Goal: Task Accomplishment & Management: Complete application form

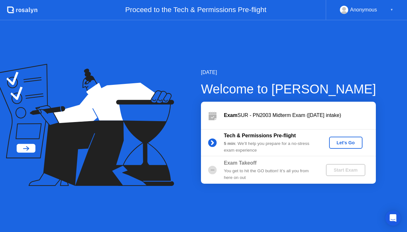
click at [353, 142] on div "Let's Go" at bounding box center [346, 142] width 28 height 5
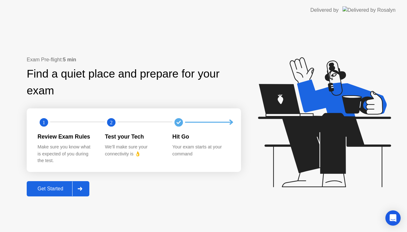
click at [41, 189] on div "Get Started" at bounding box center [51, 189] width 44 height 6
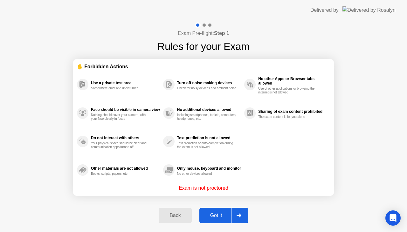
click at [214, 217] on div "Got it" at bounding box center [216, 216] width 30 height 6
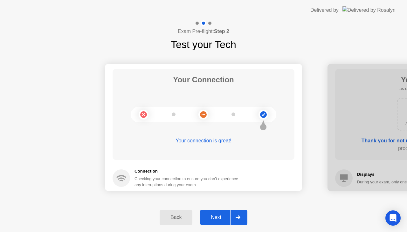
click at [214, 217] on div "Next" at bounding box center [216, 218] width 28 height 6
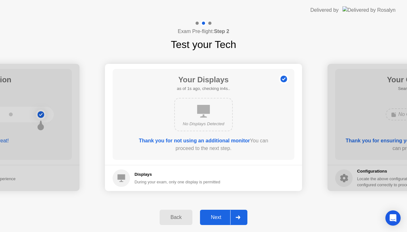
click at [214, 217] on div "Next" at bounding box center [216, 218] width 28 height 6
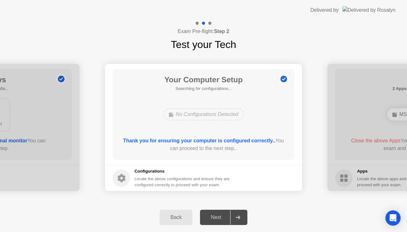
click at [220, 218] on div "Next" at bounding box center [216, 218] width 28 height 6
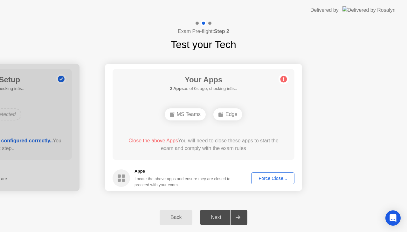
click at [220, 218] on div "Next" at bounding box center [216, 218] width 28 height 6
click at [260, 181] on div "Force Close..." at bounding box center [273, 178] width 39 height 5
click at [261, 172] on button "Force Close..." at bounding box center [272, 178] width 43 height 12
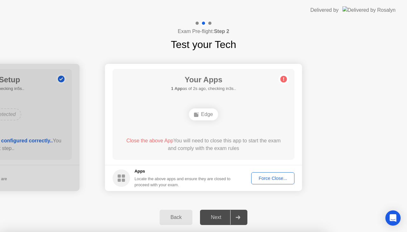
click at [266, 177] on div "Force Close..." at bounding box center [273, 178] width 39 height 5
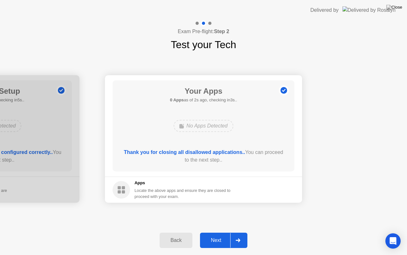
click at [213, 232] on div "Next" at bounding box center [216, 240] width 28 height 6
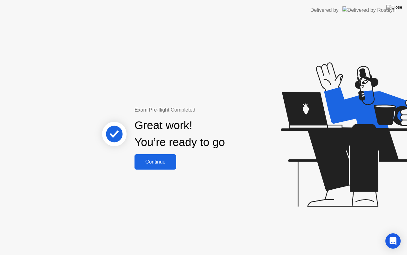
click at [150, 156] on button "Continue" at bounding box center [156, 161] width 42 height 15
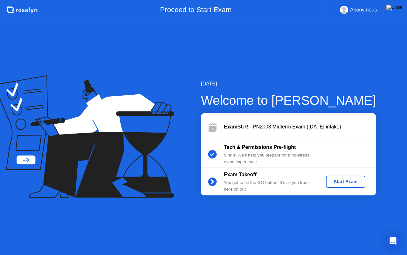
click at [337, 179] on div "Start Exam" at bounding box center [346, 181] width 34 height 5
